Goal: Find specific page/section: Find specific page/section

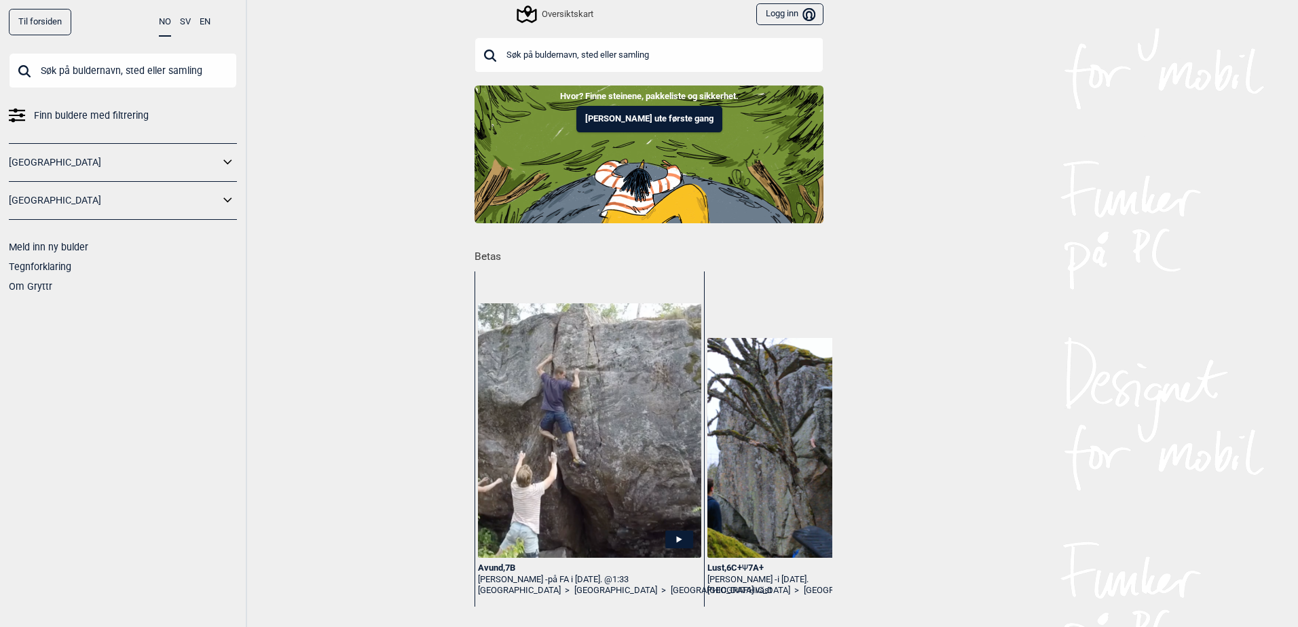
click at [525, 45] on input "text" at bounding box center [649, 54] width 349 height 35
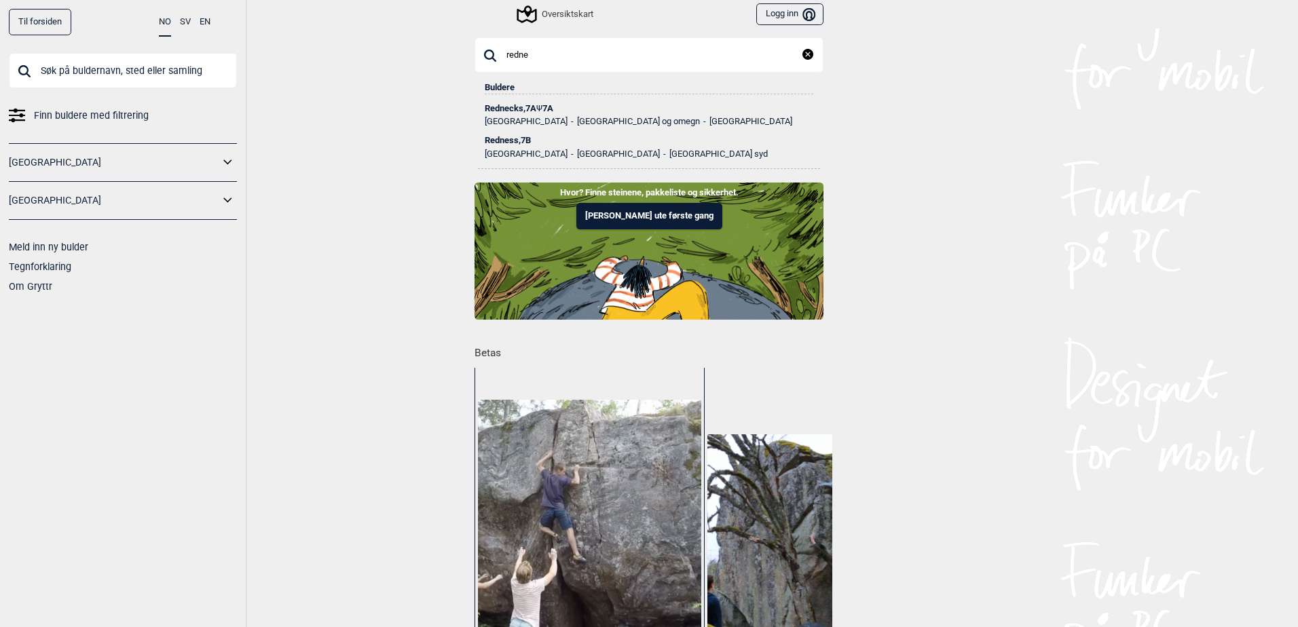
type input "redne"
click at [532, 111] on div "Rednecks , 7A Ψ 7A" at bounding box center [649, 109] width 329 height 10
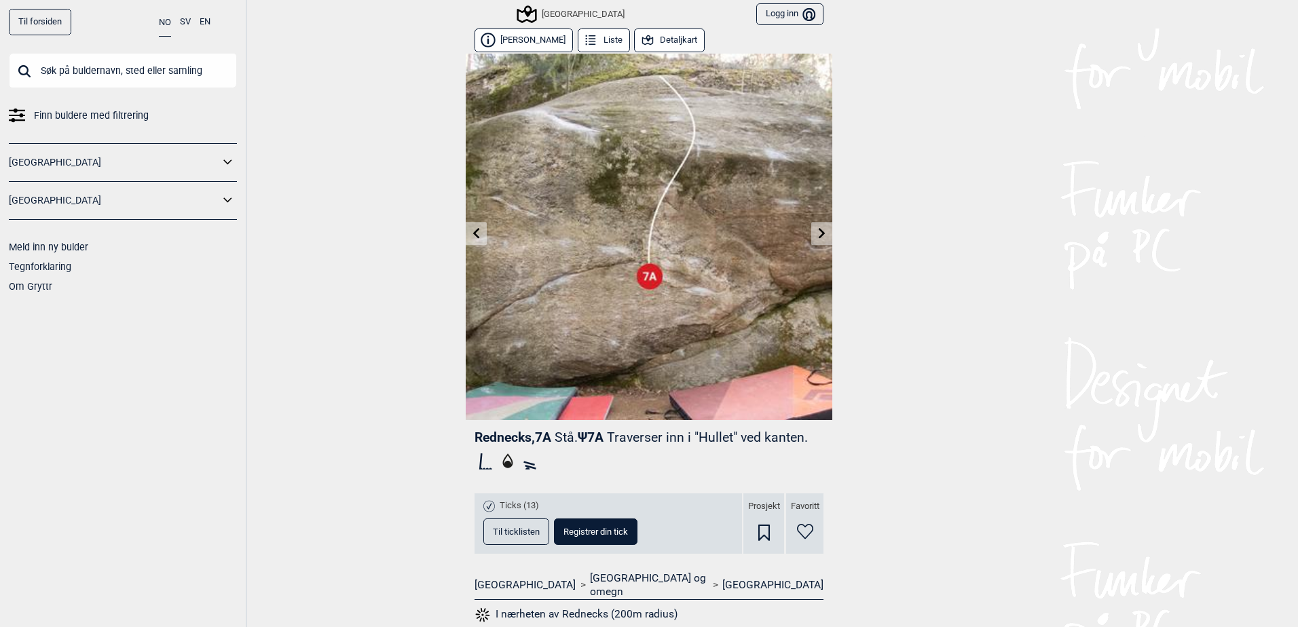
click at [642, 41] on icon at bounding box center [647, 40] width 15 height 15
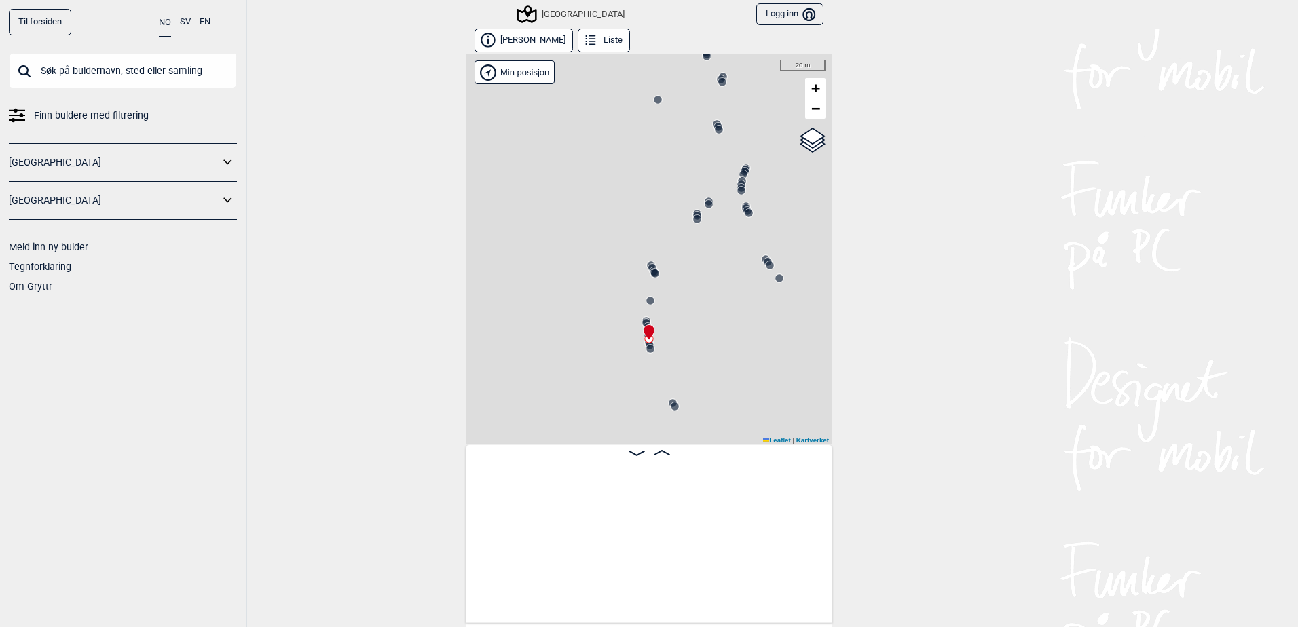
scroll to position [0, 10441]
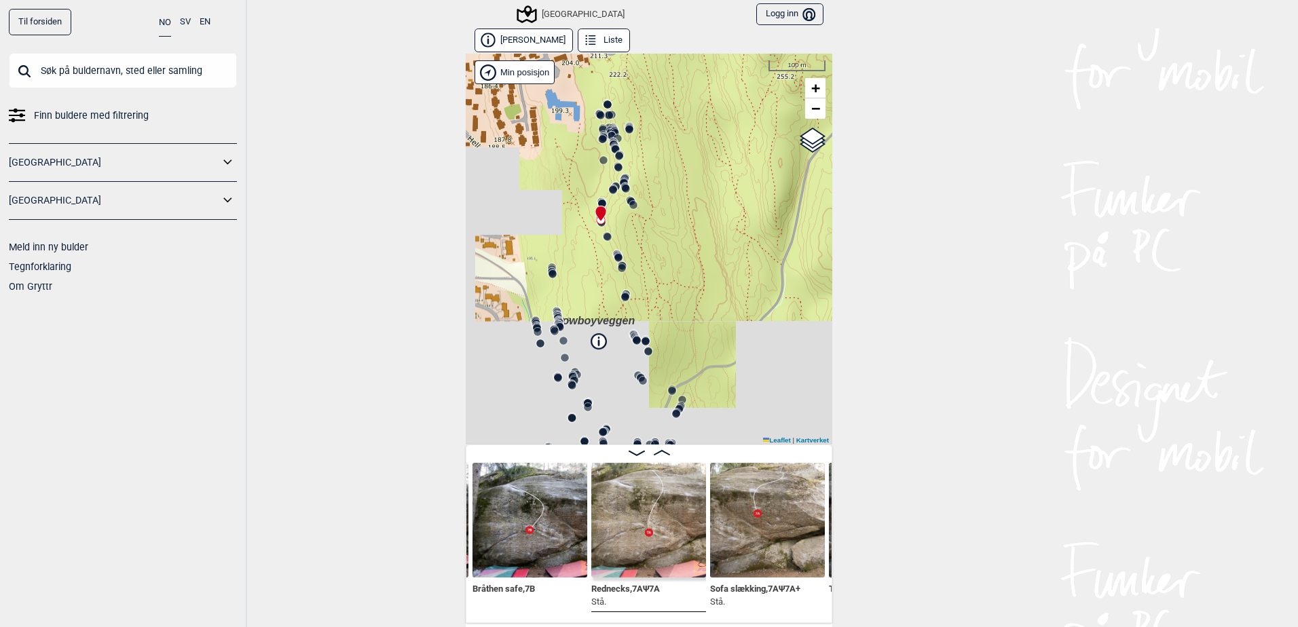
drag, startPoint x: 685, startPoint y: 380, endPoint x: 634, endPoint y: 223, distance: 164.9
click at [634, 223] on div "Speidersteinen Barnehageveggen Cowboyveggen Bølerveggen [GEOGRAPHIC_DATA]" at bounding box center [649, 249] width 367 height 391
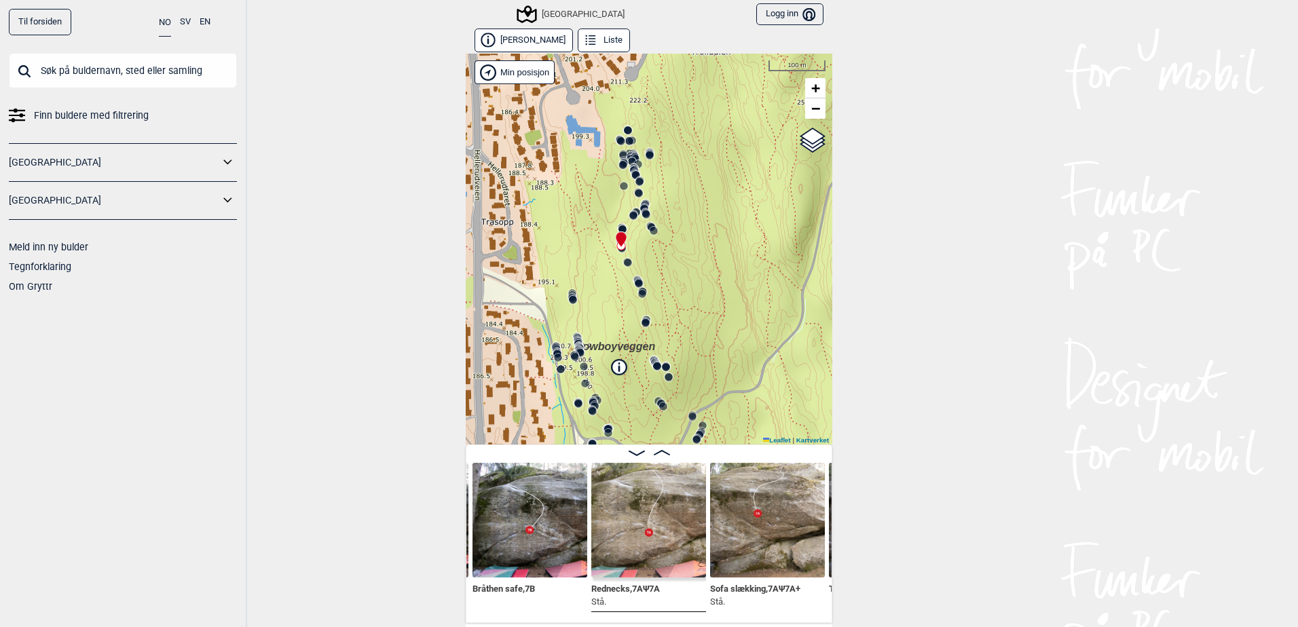
drag, startPoint x: 635, startPoint y: 210, endPoint x: 667, endPoint y: 272, distance: 69.2
click at [667, 272] on div "Speidersteinen Barnehageveggen Cowboyveggen Bølerveggen [GEOGRAPHIC_DATA]" at bounding box center [649, 249] width 367 height 391
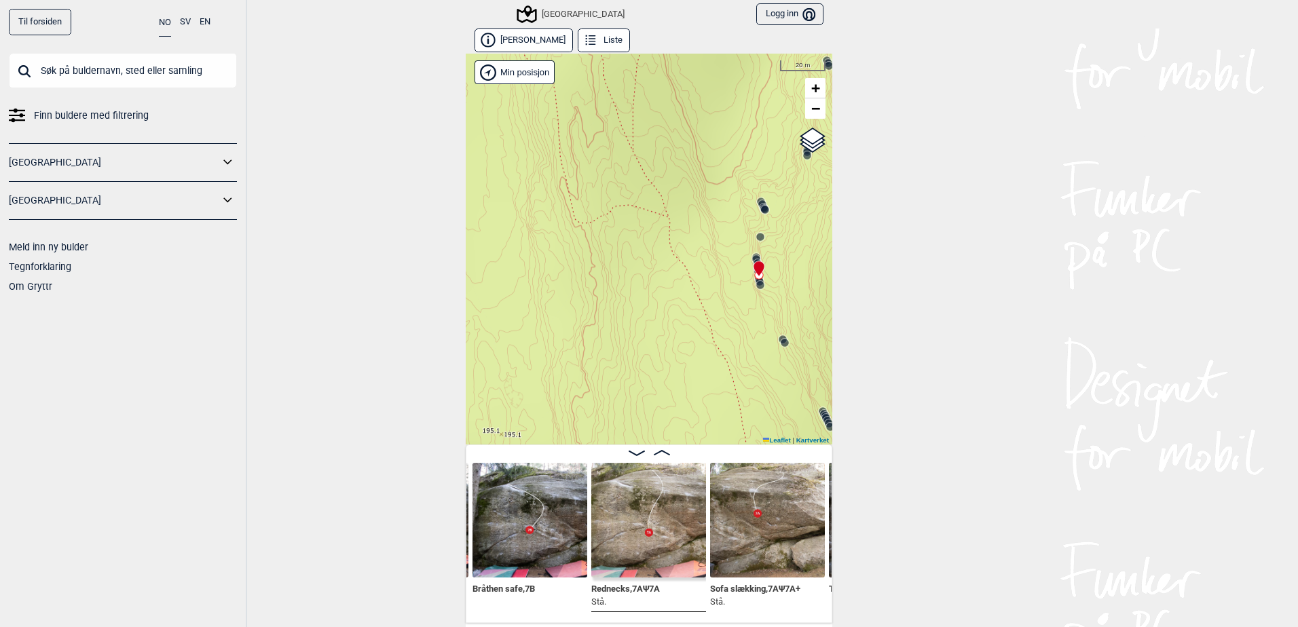
drag, startPoint x: 598, startPoint y: 275, endPoint x: 656, endPoint y: 96, distance: 188.5
click at [656, 96] on div "Speidersteinen Barnehageveggen Cowboyveggen Bølerveggen [GEOGRAPHIC_DATA]" at bounding box center [649, 249] width 367 height 391
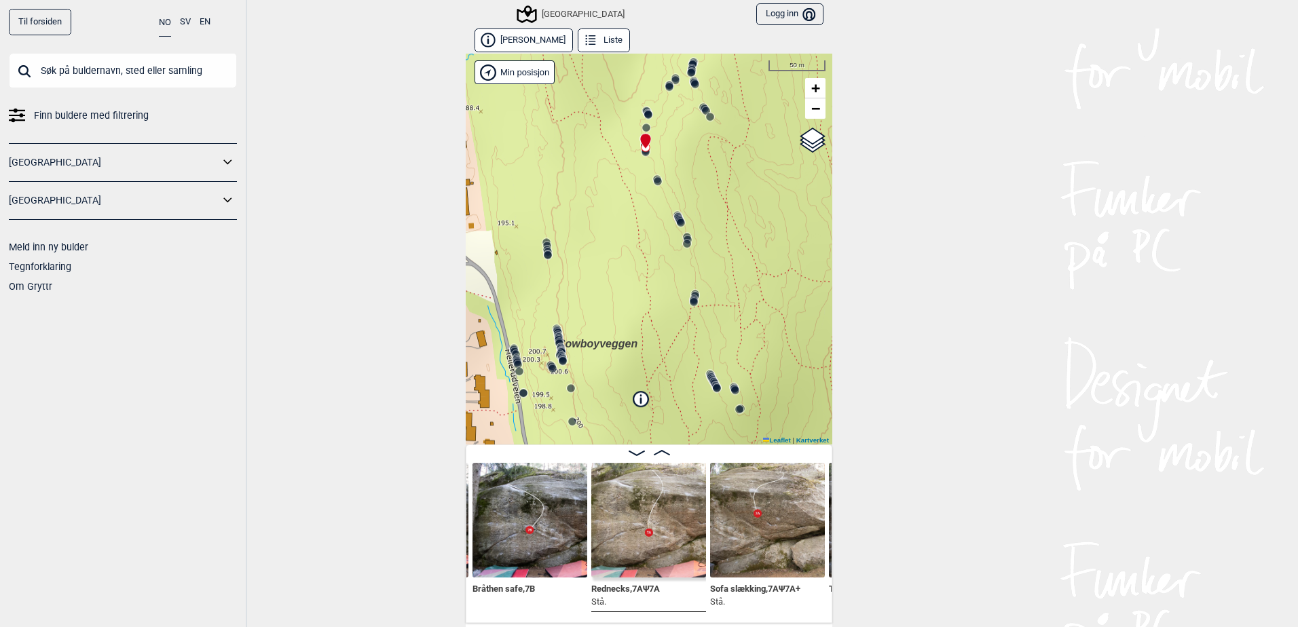
drag, startPoint x: 684, startPoint y: 267, endPoint x: 616, endPoint y: 170, distance: 118.5
click at [616, 170] on div "Speidersteinen Barnehageveggen Cowboyveggen Bølerveggen [GEOGRAPHIC_DATA]" at bounding box center [649, 249] width 367 height 391
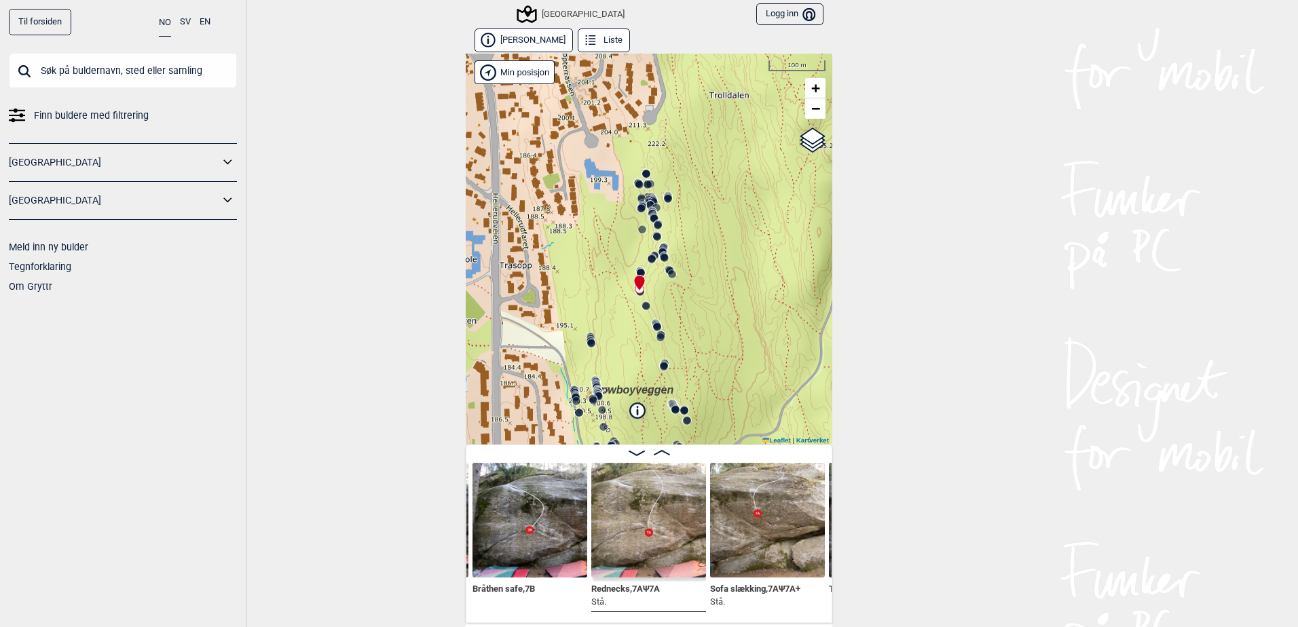
drag, startPoint x: 616, startPoint y: 170, endPoint x: 623, endPoint y: 301, distance: 131.9
click at [623, 301] on div "Speidersteinen Barnehageveggen Cowboyveggen Bølerveggen [GEOGRAPHIC_DATA]" at bounding box center [649, 249] width 367 height 391
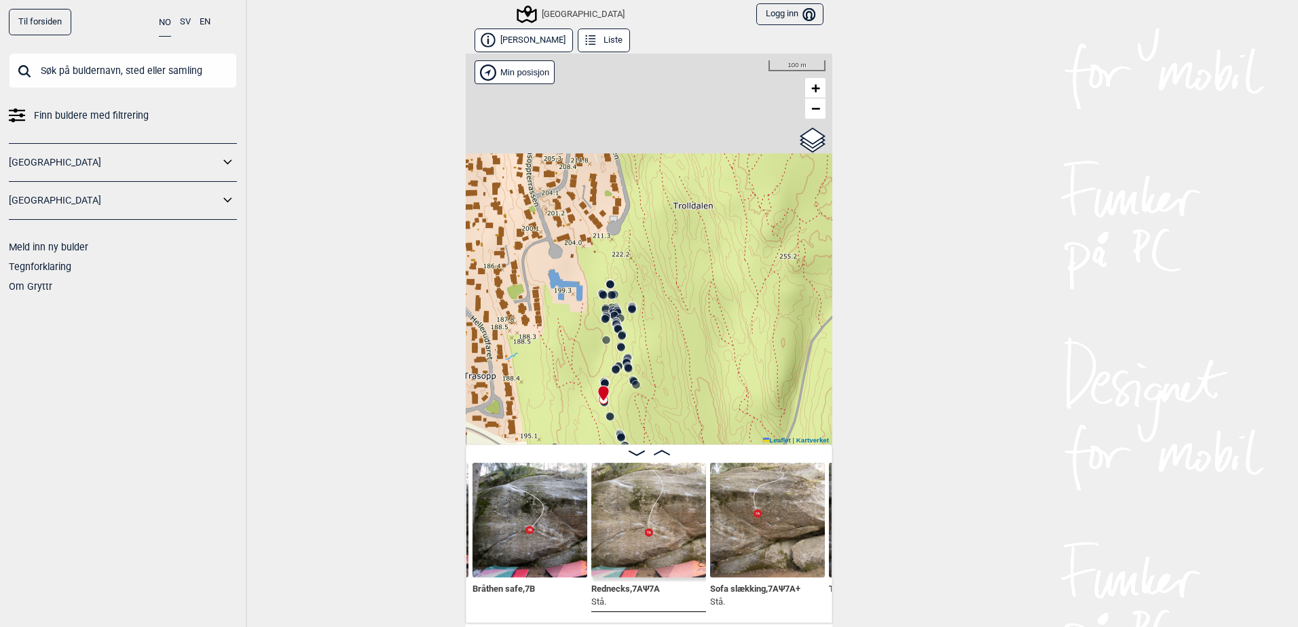
drag, startPoint x: 619, startPoint y: 320, endPoint x: 591, endPoint y: 375, distance: 61.0
click at [591, 398] on div "Speidersteinen Barnehageveggen Cowboyveggen Bølerveggen [GEOGRAPHIC_DATA]" at bounding box center [649, 249] width 367 height 391
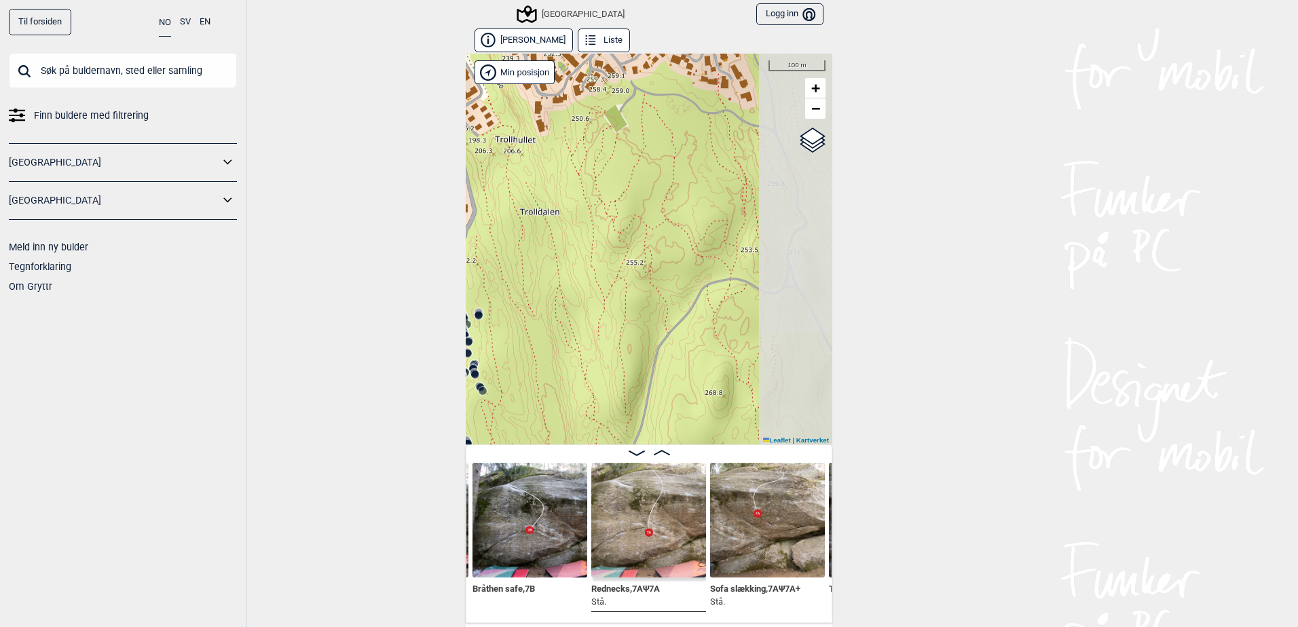
drag, startPoint x: 600, startPoint y: 354, endPoint x: 510, endPoint y: 344, distance: 90.9
click at [442, 369] on div "Til forsiden NO SV EN Finn buldere med filtrering [GEOGRAPHIC_DATA] [GEOGRAPHIC…" at bounding box center [649, 313] width 1298 height 627
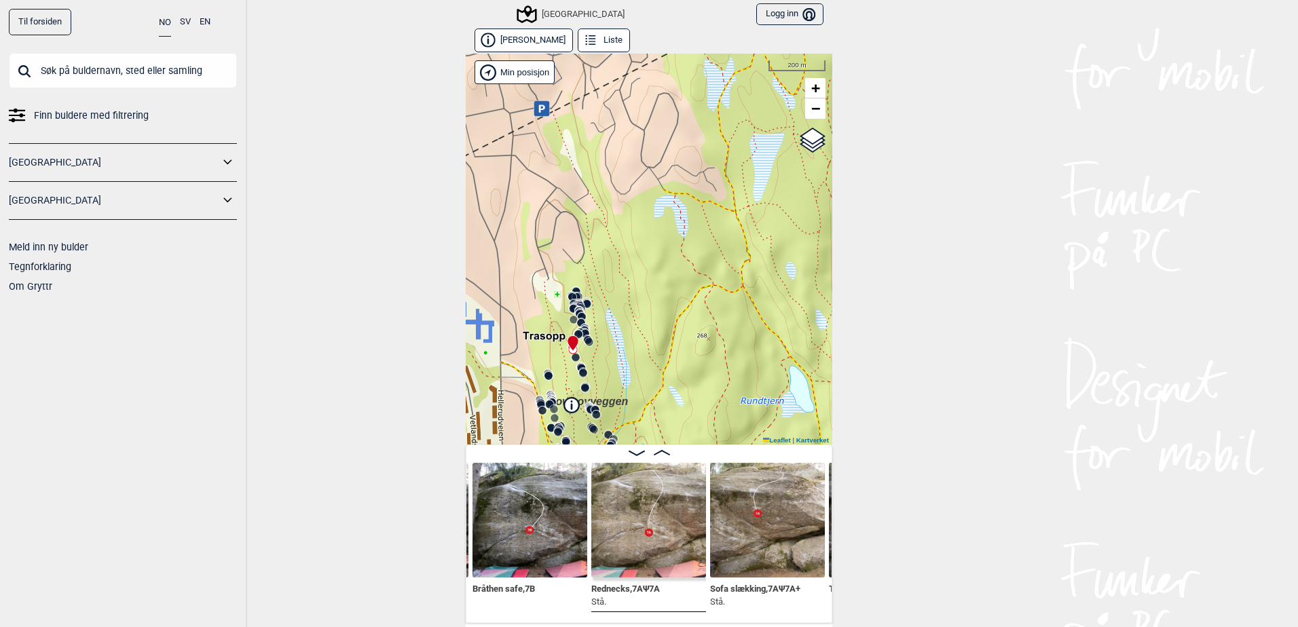
drag, startPoint x: 616, startPoint y: 308, endPoint x: 681, endPoint y: 296, distance: 65.5
click at [680, 296] on div "Speidersteinen Barnehageveggen Cowboyveggen Bølerveggen [GEOGRAPHIC_DATA]" at bounding box center [649, 249] width 367 height 391
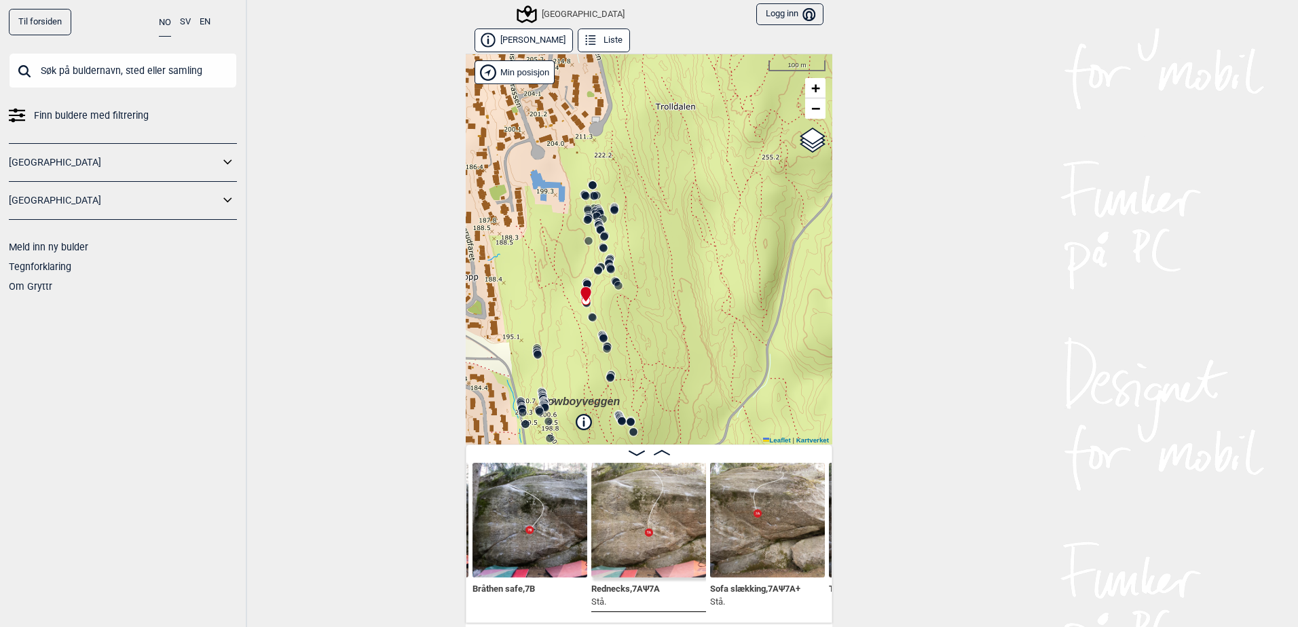
drag, startPoint x: 684, startPoint y: 363, endPoint x: 680, endPoint y: 392, distance: 29.5
click at [676, 407] on div "Speidersteinen Barnehageveggen Cowboyveggen Bølerveggen [GEOGRAPHIC_DATA]" at bounding box center [649, 249] width 367 height 391
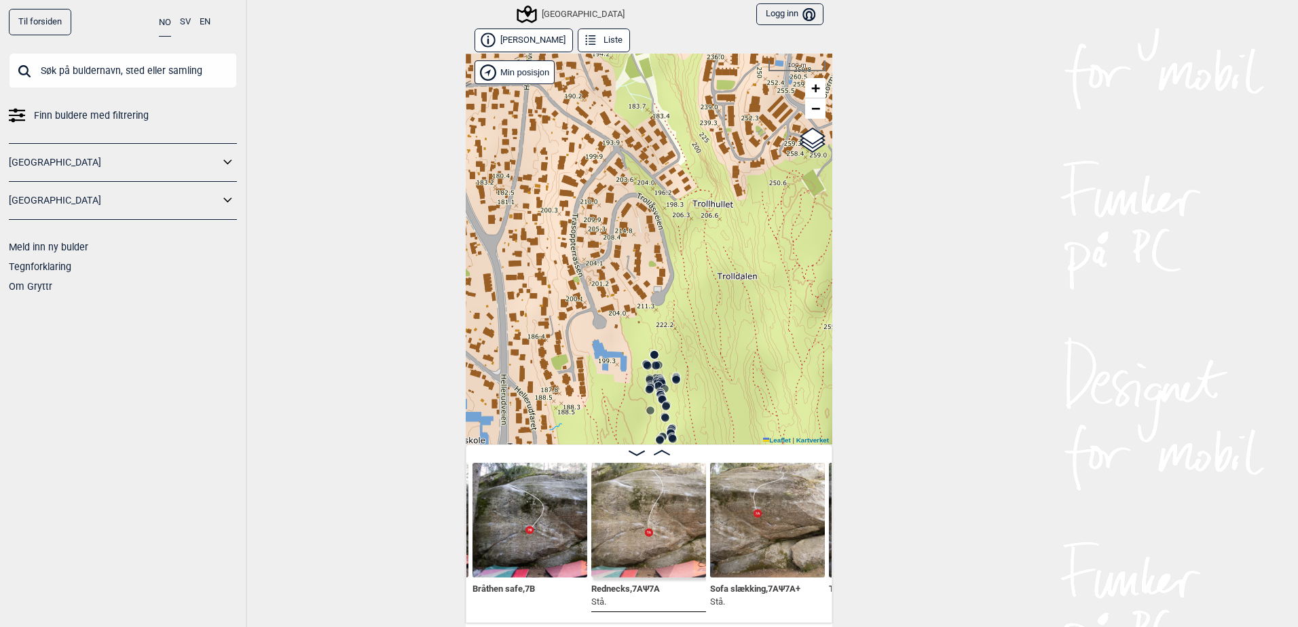
drag, startPoint x: 654, startPoint y: 288, endPoint x: 690, endPoint y: 399, distance: 116.2
click at [690, 399] on div "Speidersteinen Barnehageveggen Cowboyveggen Bølerveggen [GEOGRAPHIC_DATA]" at bounding box center [649, 249] width 367 height 391
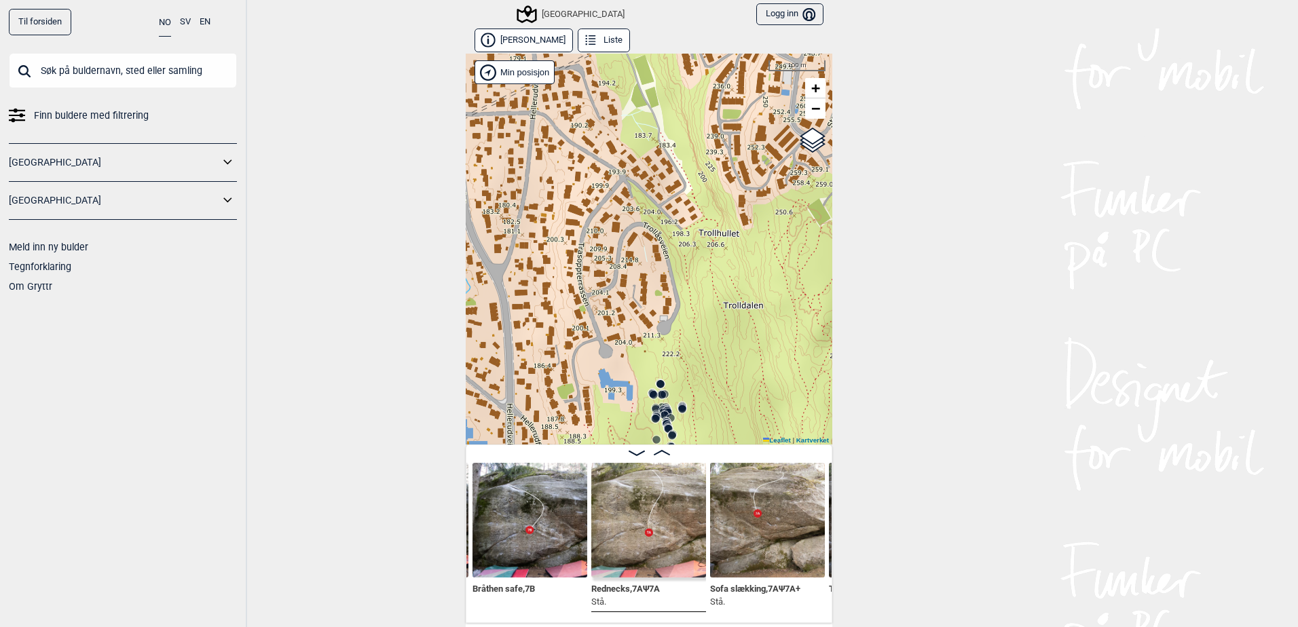
drag, startPoint x: 994, startPoint y: 276, endPoint x: 936, endPoint y: 384, distance: 122.1
click at [994, 276] on div "Til forsiden NO SV EN Finn buldere med filtrering [GEOGRAPHIC_DATA] [GEOGRAPHIC…" at bounding box center [649, 313] width 1298 height 627
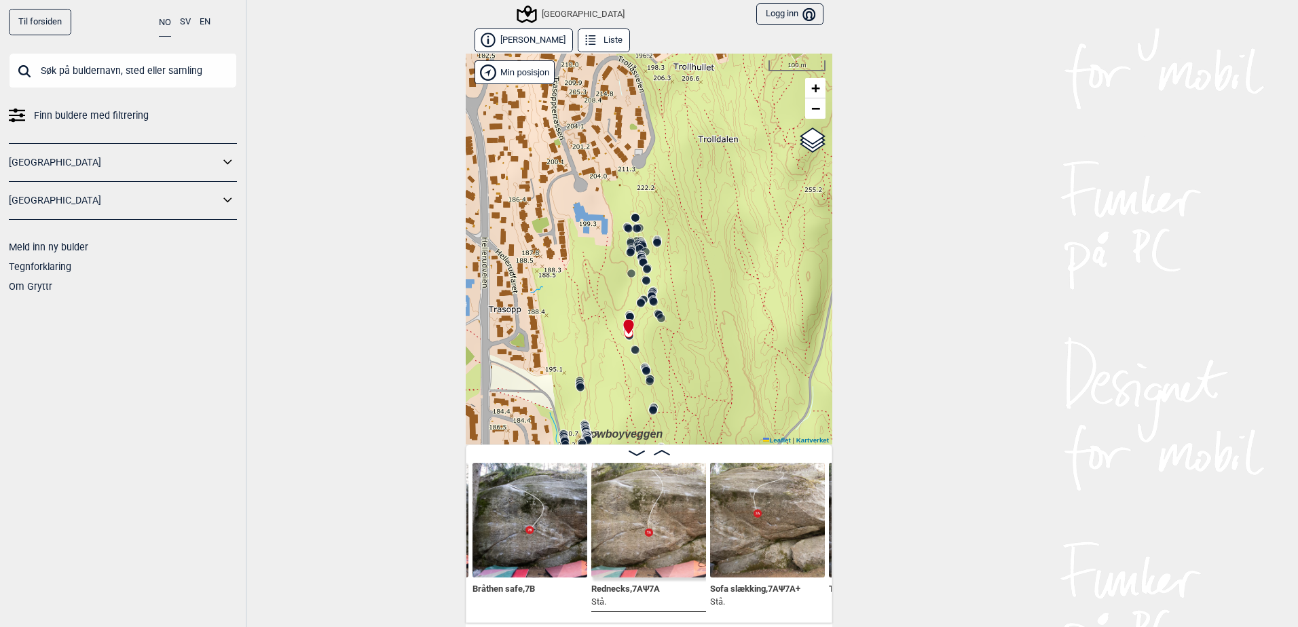
drag, startPoint x: 756, startPoint y: 348, endPoint x: 734, endPoint y: 160, distance: 190.1
click at [734, 160] on div "Speidersteinen Barnehageveggen Cowboyveggen Bølerveggen [GEOGRAPHIC_DATA]" at bounding box center [649, 249] width 367 height 391
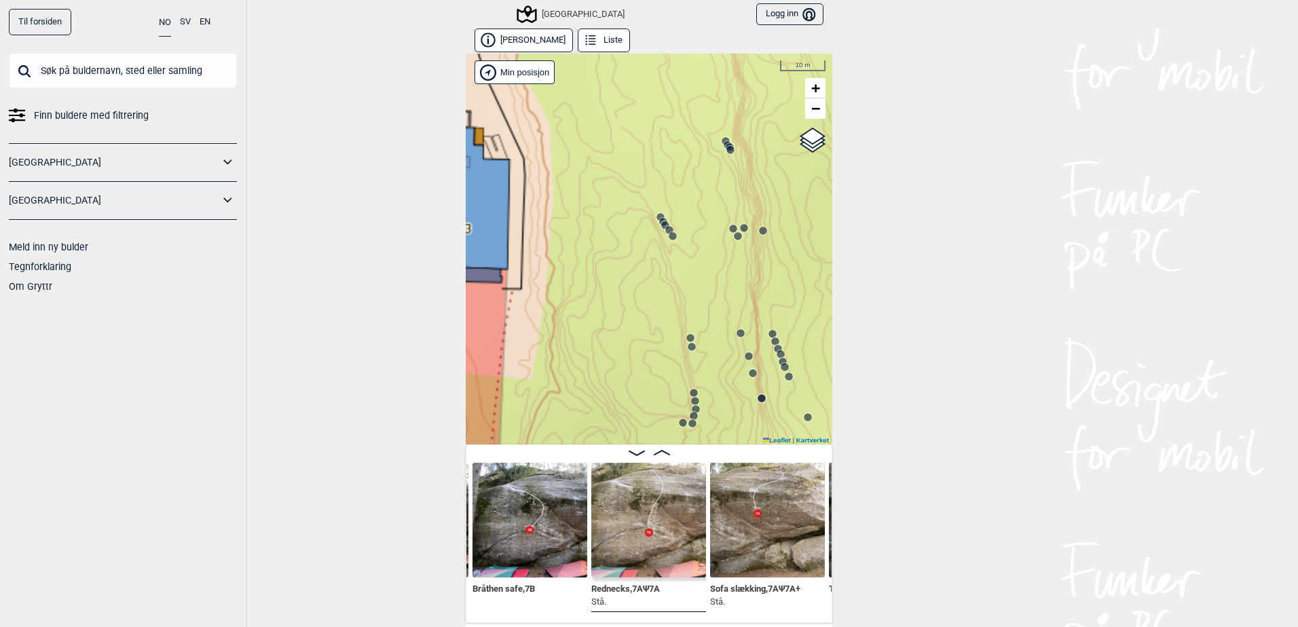
click at [664, 231] on icon at bounding box center [669, 230] width 11 height 11
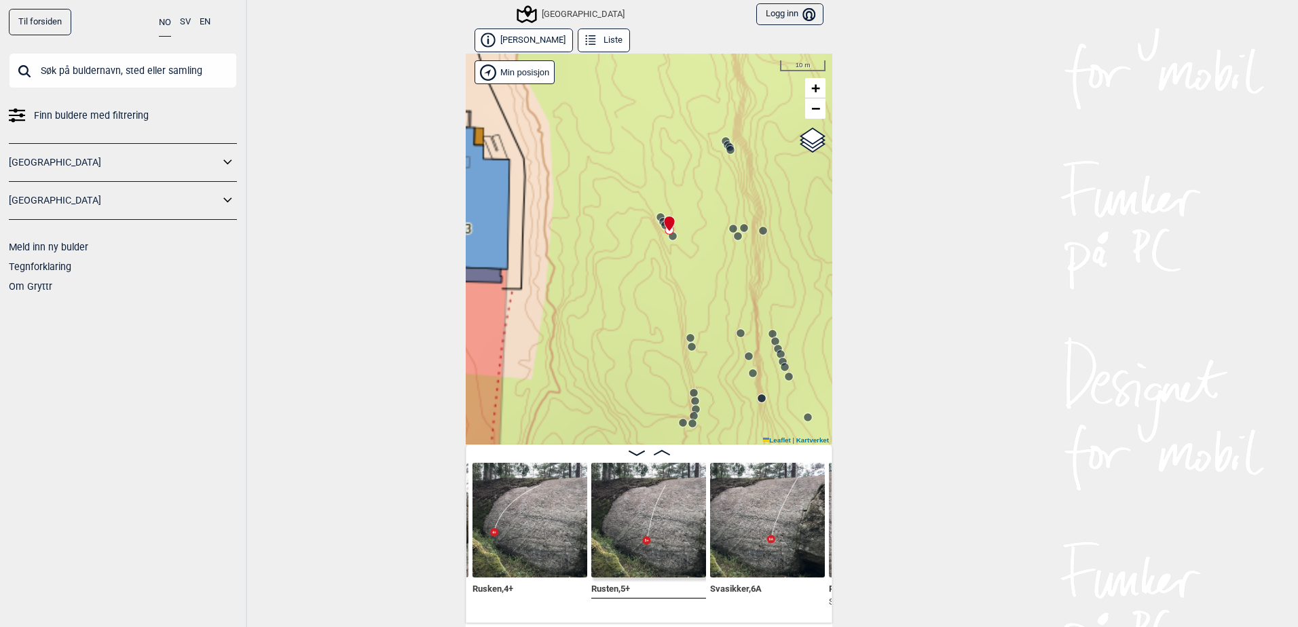
click at [690, 414] on circle at bounding box center [694, 416] width 8 height 8
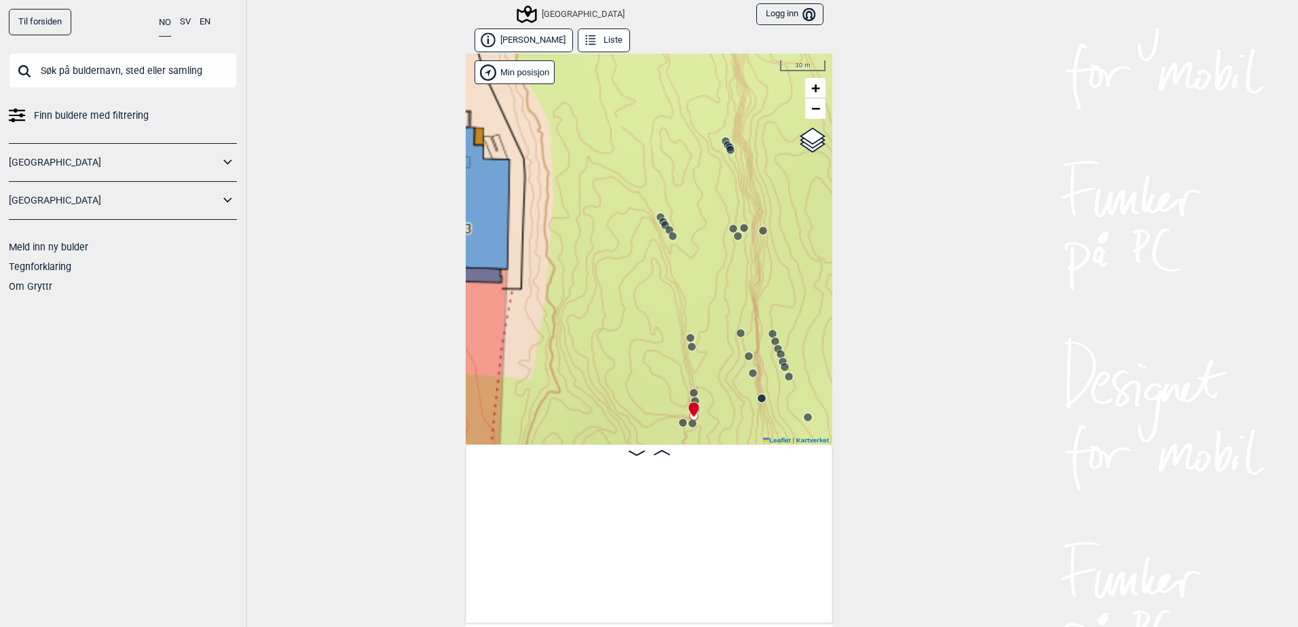
scroll to position [0, 3577]
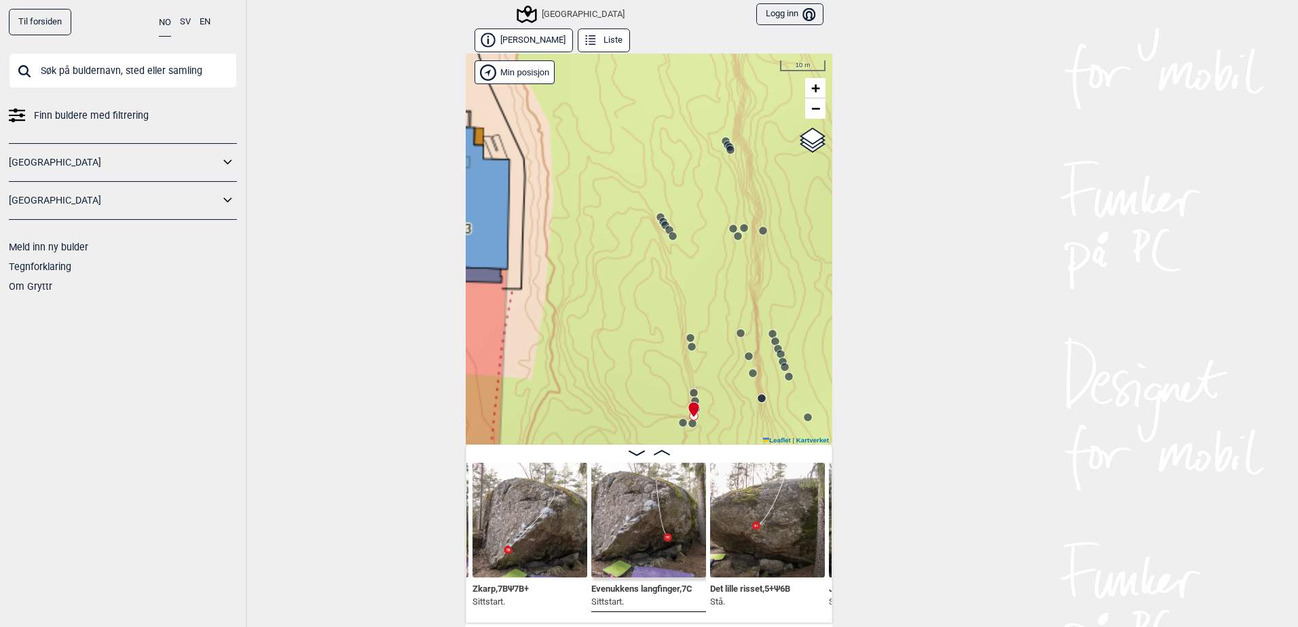
click at [566, 538] on img at bounding box center [530, 520] width 115 height 115
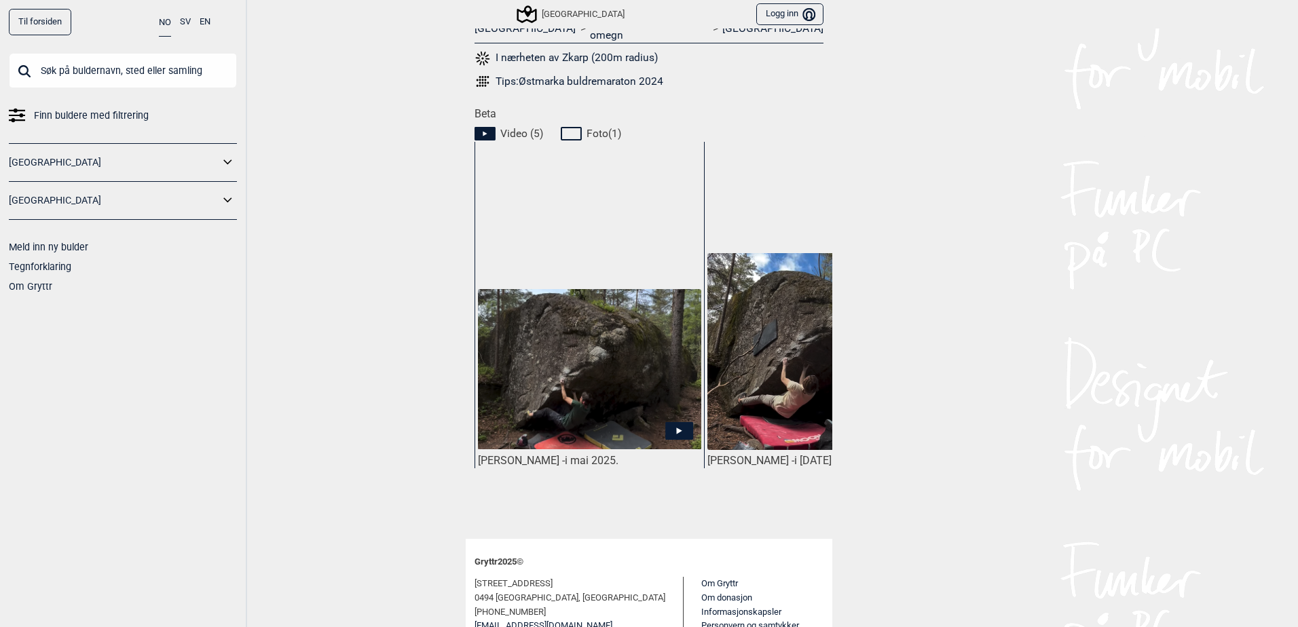
scroll to position [611, 0]
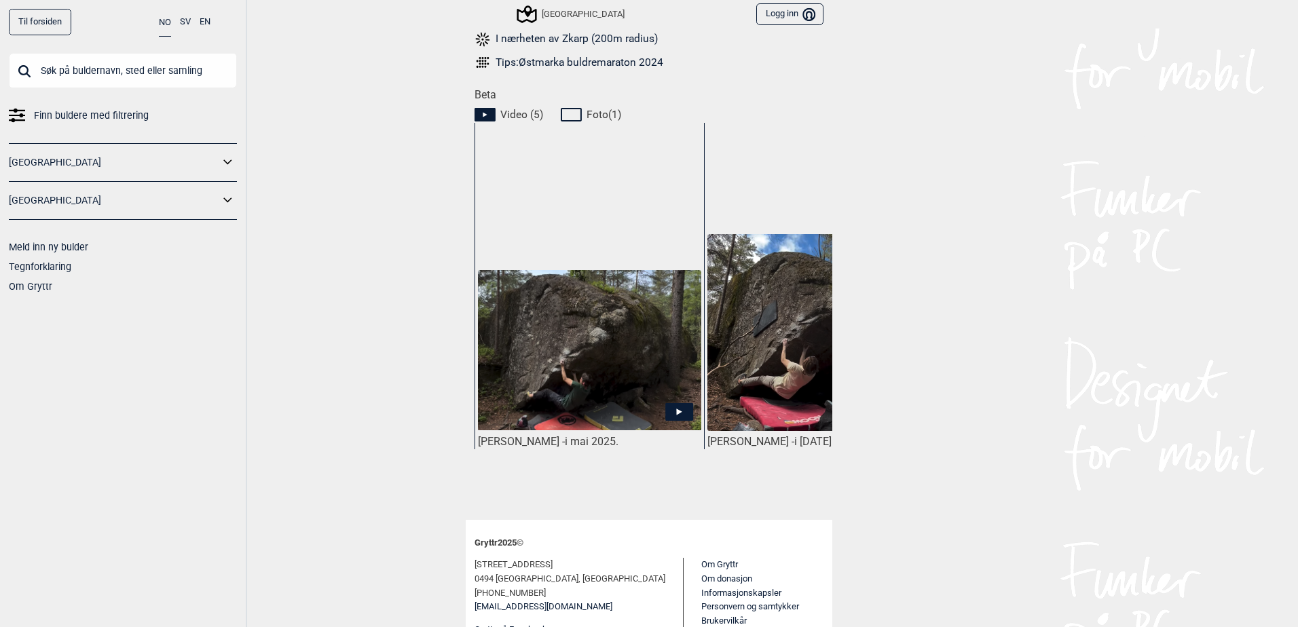
click at [680, 403] on icon at bounding box center [679, 412] width 28 height 18
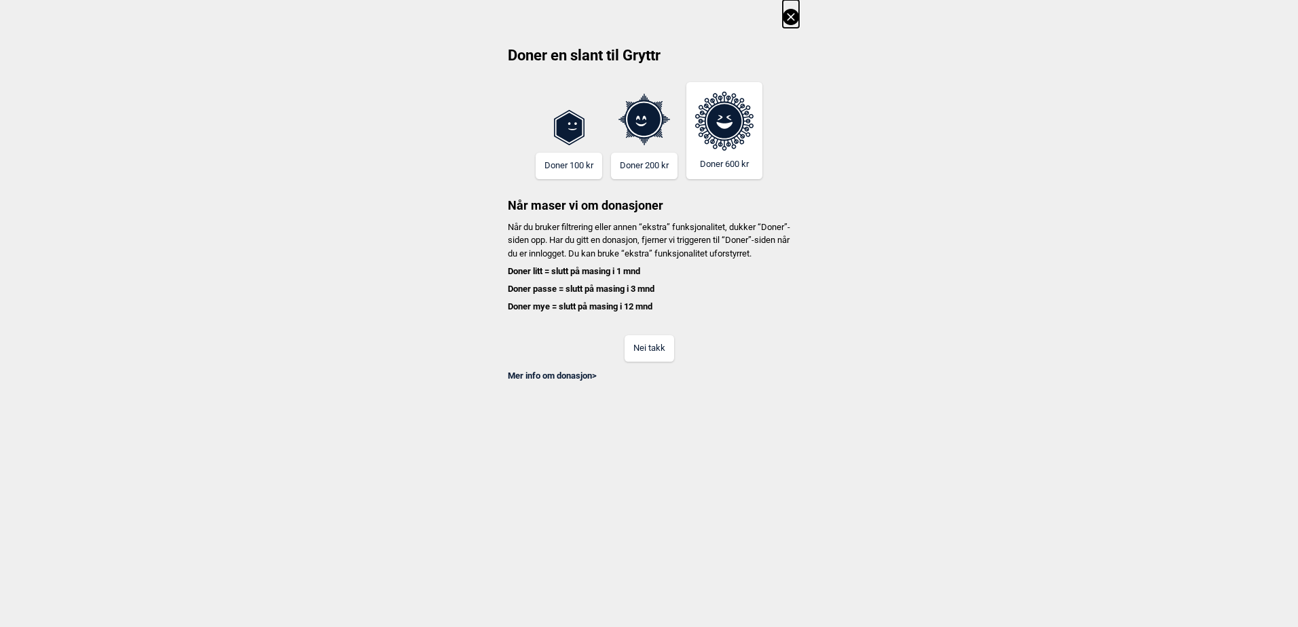
click at [638, 358] on button "Nei takk" at bounding box center [650, 348] width 50 height 26
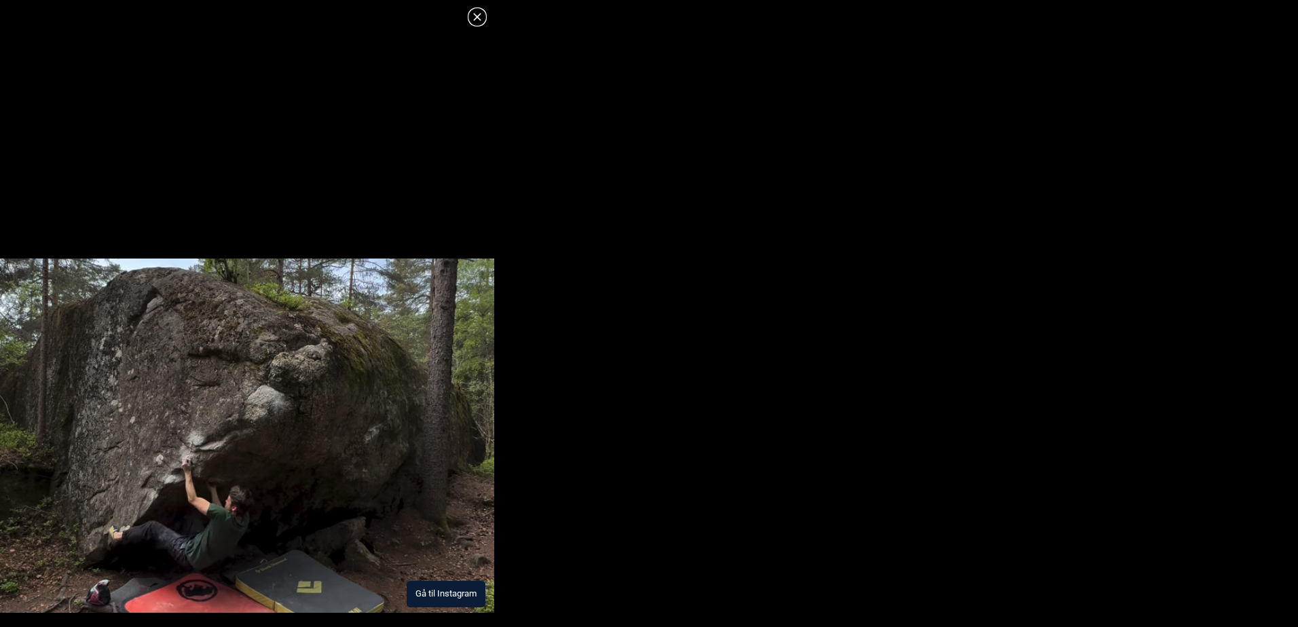
click at [470, 585] on button "Gå til Instagram" at bounding box center [446, 594] width 79 height 26
